Goal: Task Accomplishment & Management: Manage account settings

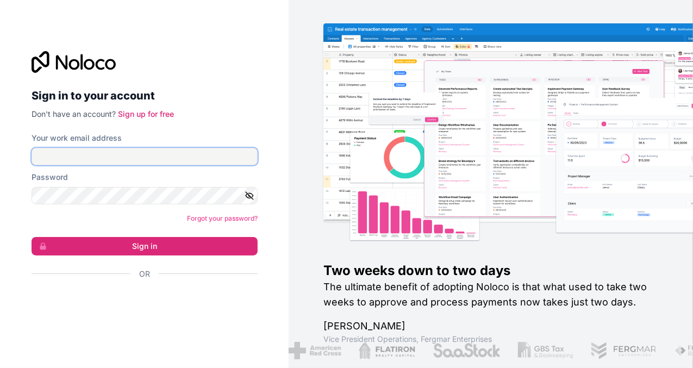
click at [87, 154] on input "Your work email address" at bounding box center [145, 156] width 226 height 17
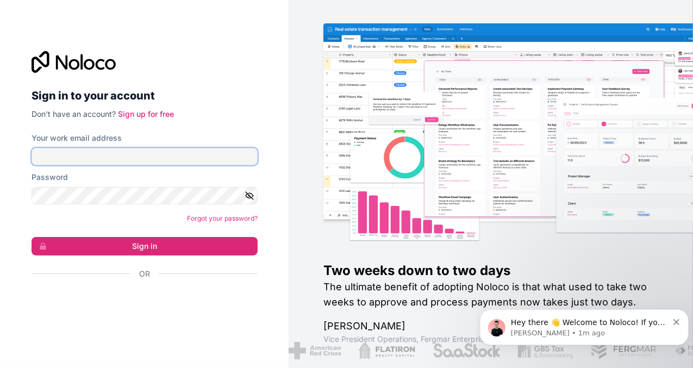
click at [71, 154] on input "Your work email address" at bounding box center [145, 156] width 226 height 17
type input "[PERSON_NAME][EMAIL_ADDRESS][PERSON_NAME][DOMAIN_NAME]"
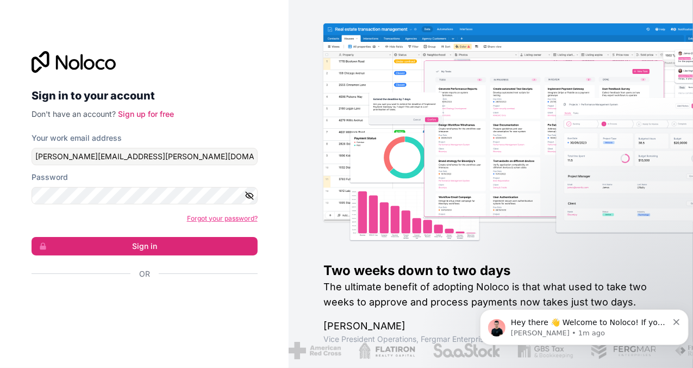
click at [192, 219] on link "Forgot your password?" at bounding box center [222, 218] width 71 height 8
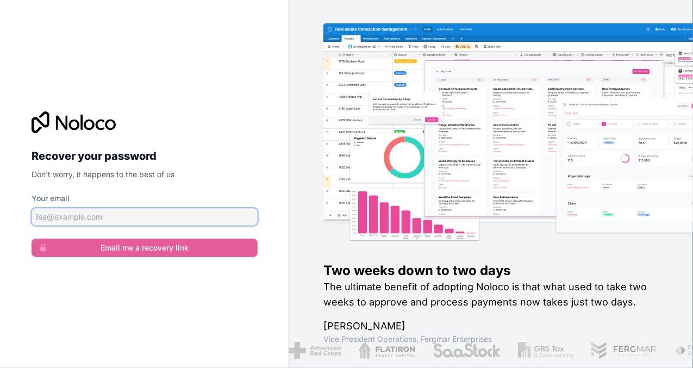
click at [181, 217] on input "Your email" at bounding box center [145, 216] width 226 height 17
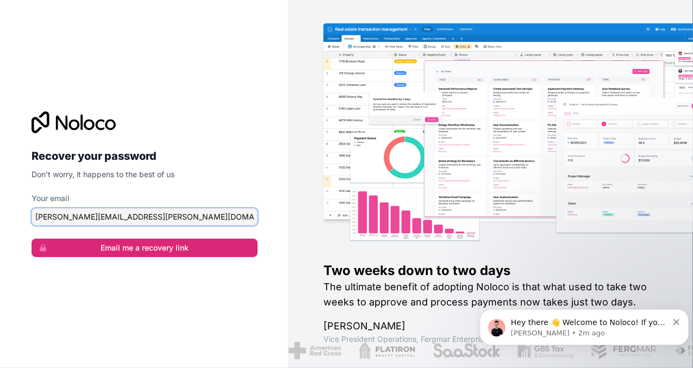
type input "[PERSON_NAME][EMAIL_ADDRESS][PERSON_NAME][DOMAIN_NAME]"
click at [32, 239] on button "Email me a recovery link" at bounding box center [145, 248] width 226 height 18
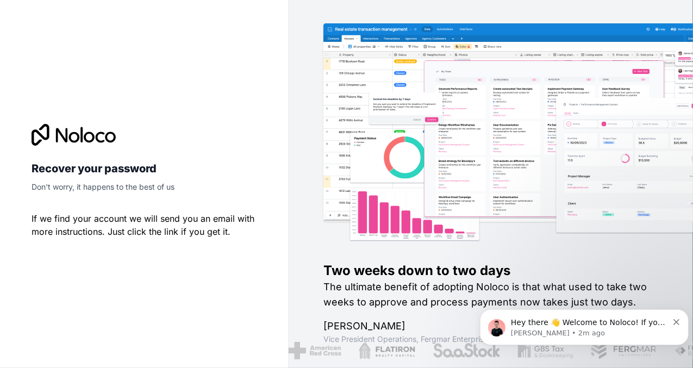
click at [676, 320] on icon "Dismiss notification" at bounding box center [676, 321] width 6 height 6
